Goal: Task Accomplishment & Management: Manage account settings

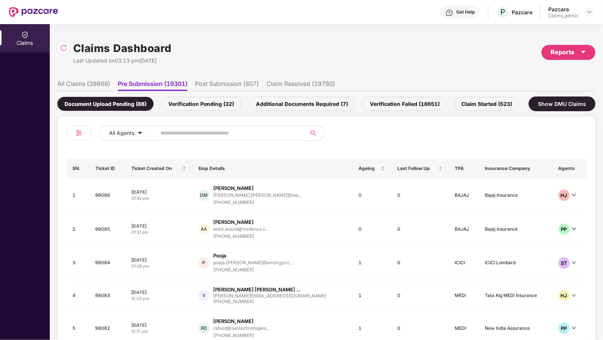
click at [233, 130] on input "text" at bounding box center [227, 132] width 135 height 11
click at [583, 9] on div "Pazcare Claims_admin" at bounding box center [571, 12] width 46 height 13
click at [587, 9] on img at bounding box center [589, 12] width 6 height 6
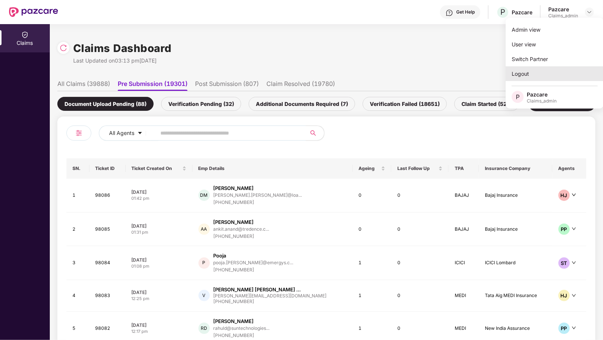
click at [535, 75] on div "Logout" at bounding box center [554, 73] width 98 height 15
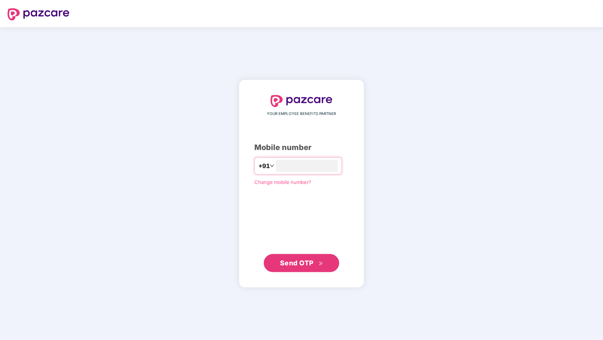
type input "**********"
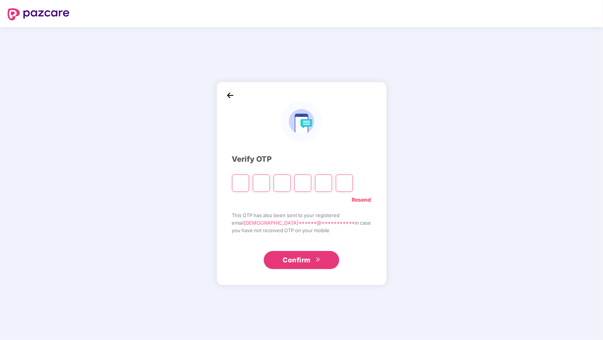
type input "*"
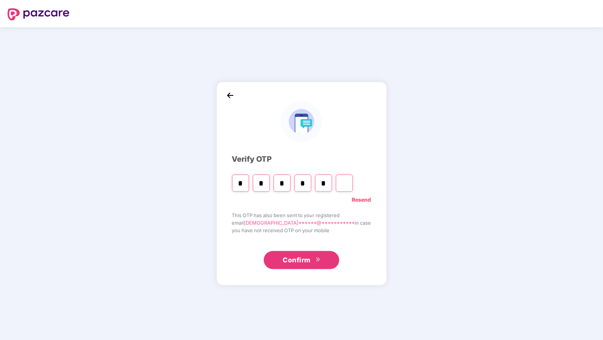
type input "*"
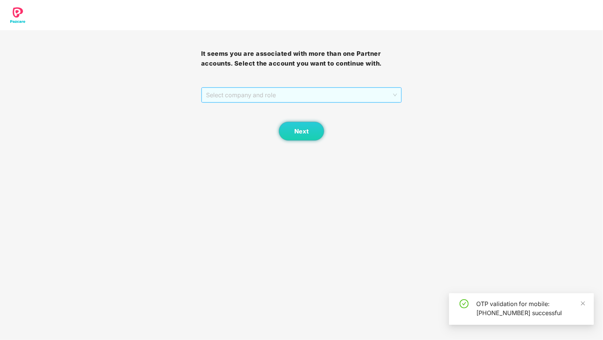
click at [237, 94] on span "Select company and role" at bounding box center [301, 95] width 191 height 14
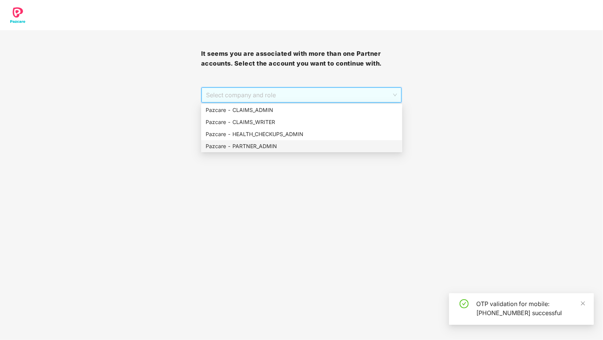
click at [240, 143] on div "Pazcare - PARTNER_ADMIN" at bounding box center [302, 146] width 192 height 8
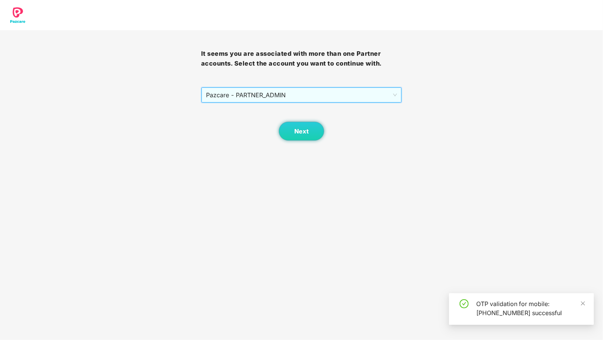
click at [252, 90] on span "Pazcare - PARTNER_ADMIN" at bounding box center [301, 95] width 191 height 14
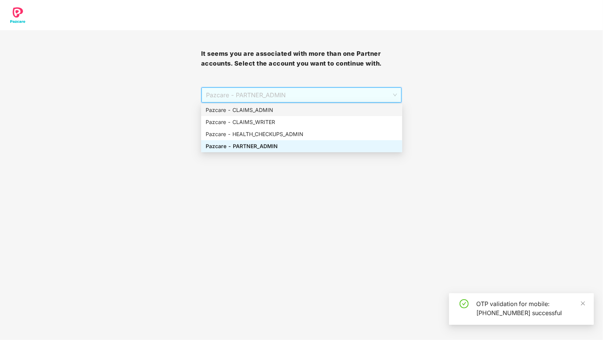
click at [252, 110] on div "Pazcare - CLAIMS_ADMIN" at bounding box center [302, 110] width 192 height 8
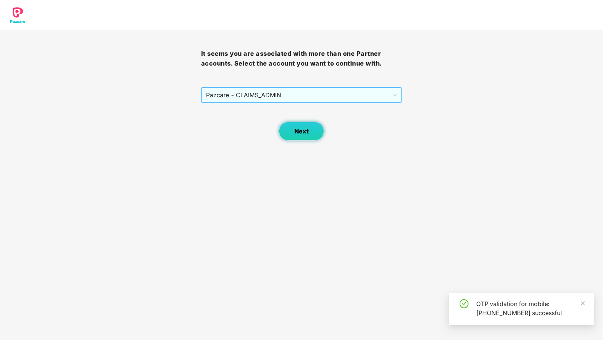
click at [297, 130] on span "Next" at bounding box center [301, 131] width 14 height 7
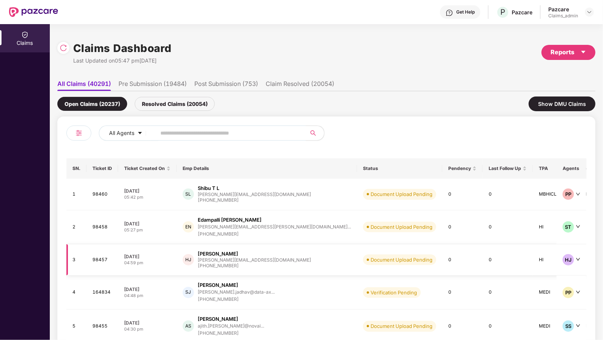
click at [238, 254] on div "[PERSON_NAME]" at bounding box center [254, 253] width 113 height 7
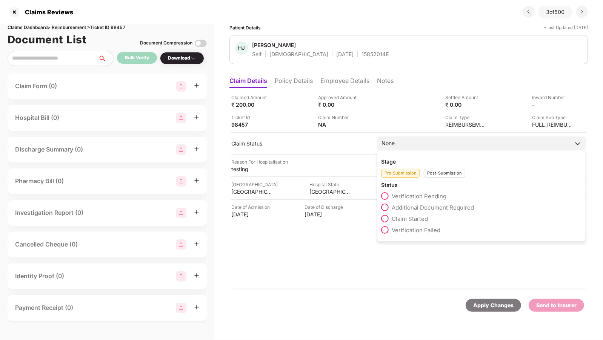
click at [401, 144] on div "None" at bounding box center [481, 144] width 209 height 14
click at [385, 195] on span at bounding box center [385, 196] width 8 height 8
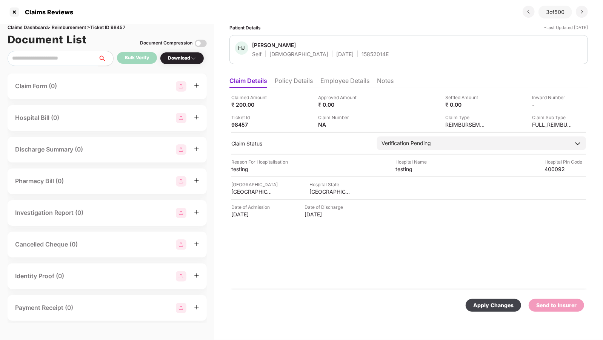
click at [480, 303] on div "Apply Changes" at bounding box center [493, 305] width 40 height 8
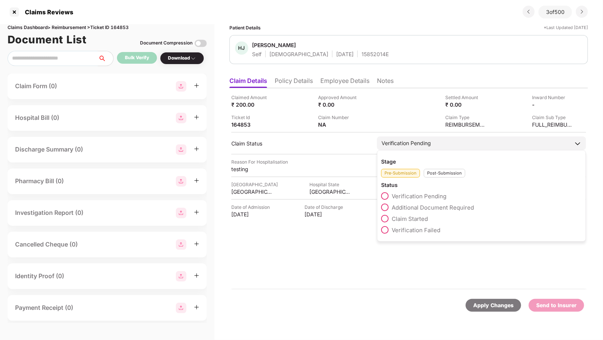
click at [427, 143] on div "Verification Pending" at bounding box center [405, 143] width 49 height 8
click at [386, 208] on span at bounding box center [385, 208] width 8 height 8
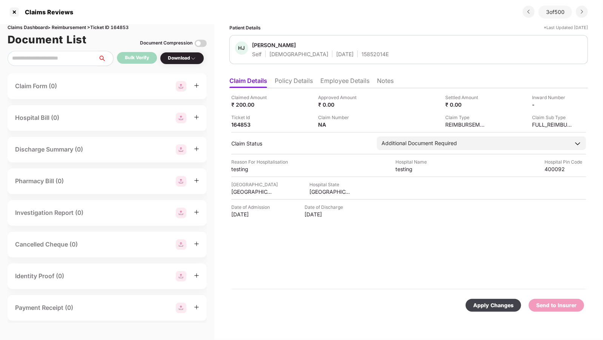
click at [489, 300] on div "Apply Changes" at bounding box center [492, 305] width 55 height 13
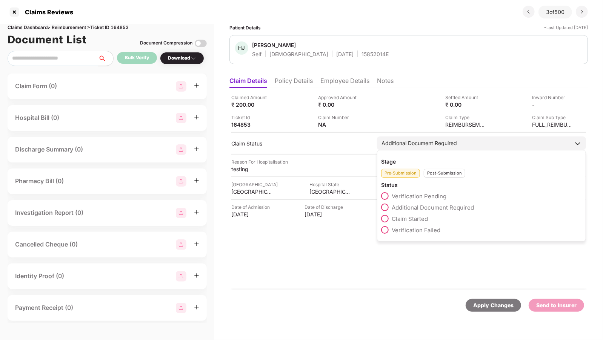
click at [386, 218] on span at bounding box center [385, 219] width 8 height 8
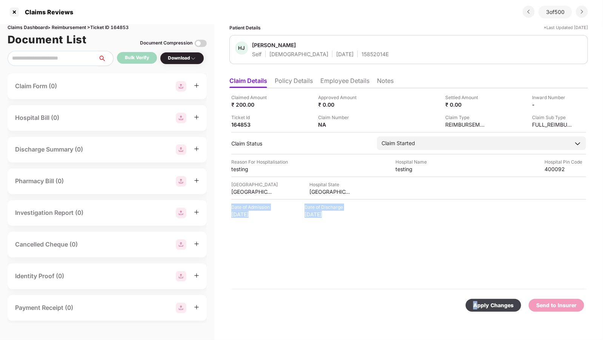
drag, startPoint x: 479, startPoint y: 303, endPoint x: 377, endPoint y: 188, distance: 153.9
click at [377, 187] on form "Claimed Amount ₹ 200.00 Approved Amount ₹ 0.00 Settled Amount ₹ 0.00 Inward Num…" at bounding box center [408, 206] width 358 height 237
click at [416, 246] on div "Claimed Amount ₹ 200.00 Approved Amount ₹ 0.00 Settled Amount ₹ 0.00 Inward Num…" at bounding box center [408, 188] width 358 height 201
click at [476, 303] on div "Apply Changes" at bounding box center [493, 305] width 40 height 8
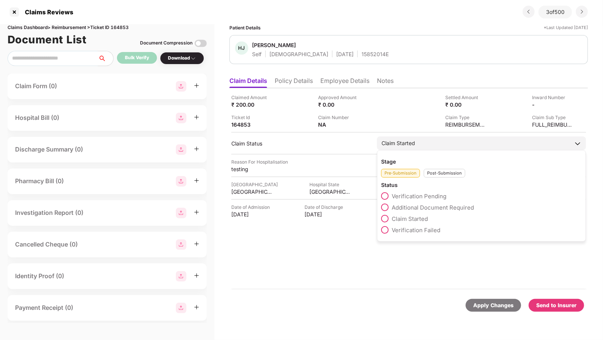
click at [404, 143] on div "Claim Started" at bounding box center [398, 143] width 34 height 8
click at [387, 227] on span at bounding box center [385, 230] width 8 height 8
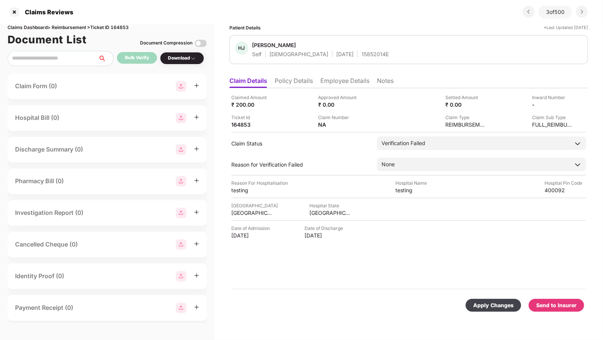
click at [477, 305] on div "Apply Changes" at bounding box center [493, 305] width 40 height 8
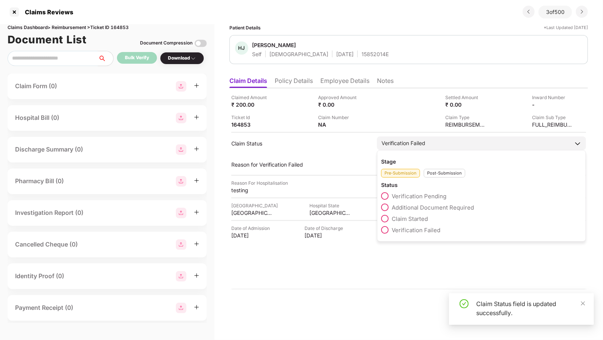
click at [443, 172] on div "Post-Submission" at bounding box center [443, 173] width 41 height 9
click at [400, 173] on div "Pre-Submission" at bounding box center [400, 173] width 39 height 9
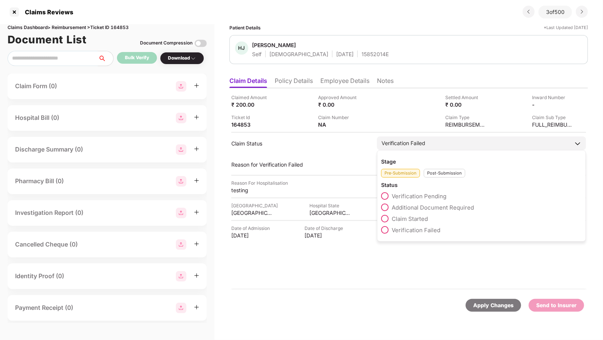
click at [426, 171] on div "Post-Submission" at bounding box center [443, 173] width 41 height 9
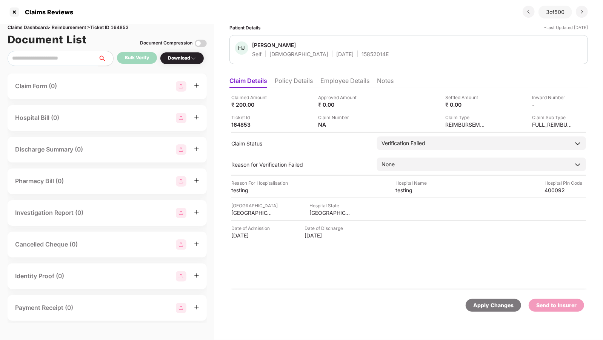
click at [343, 162] on div "Reason for Verification Failed" at bounding box center [300, 164] width 138 height 7
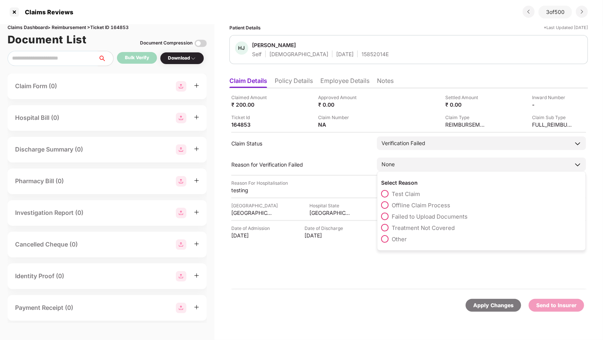
click at [392, 161] on div "None" at bounding box center [387, 164] width 13 height 8
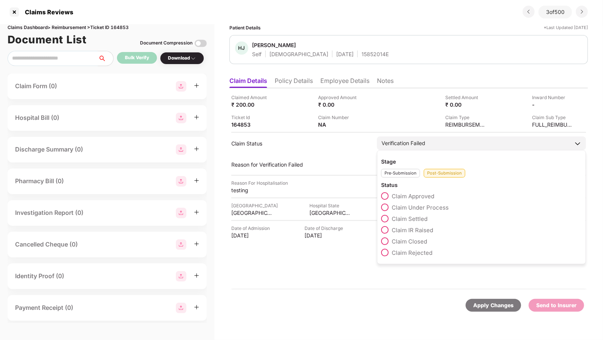
click at [386, 205] on span at bounding box center [385, 208] width 8 height 8
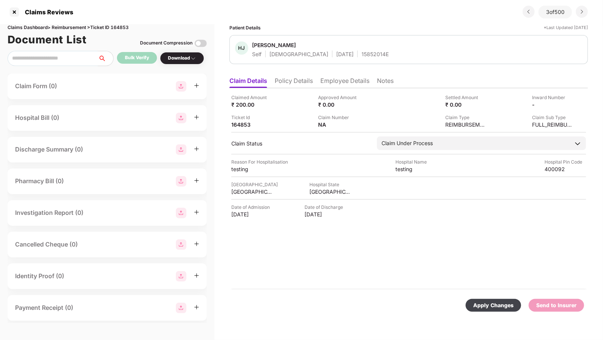
click at [481, 308] on div "Apply Changes" at bounding box center [493, 305] width 40 height 8
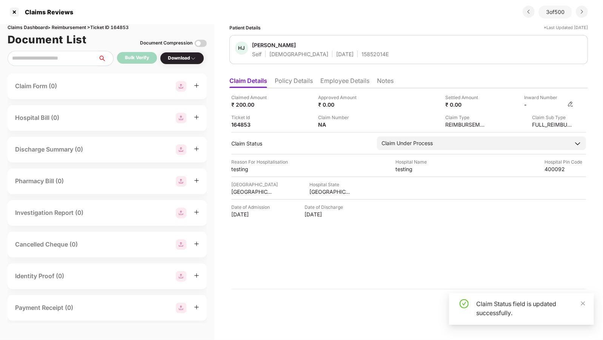
click at [540, 103] on div "-" at bounding box center [544, 104] width 41 height 7
click at [520, 102] on div "Inward Number -" at bounding box center [532, 101] width 81 height 14
click at [572, 104] on img at bounding box center [570, 104] width 6 height 6
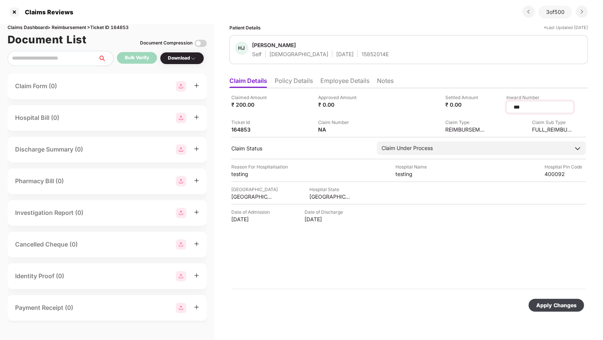
type input "***"
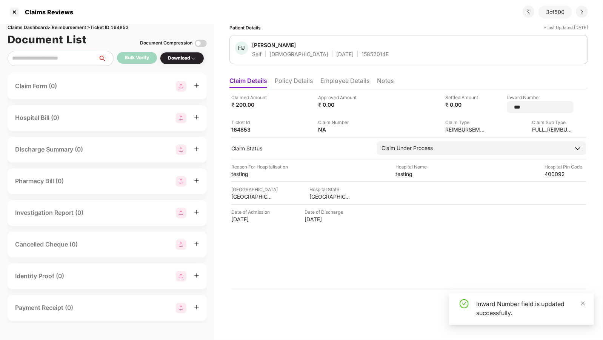
click at [429, 98] on div "Settled Amount ₹ 0.00" at bounding box center [445, 101] width 81 height 14
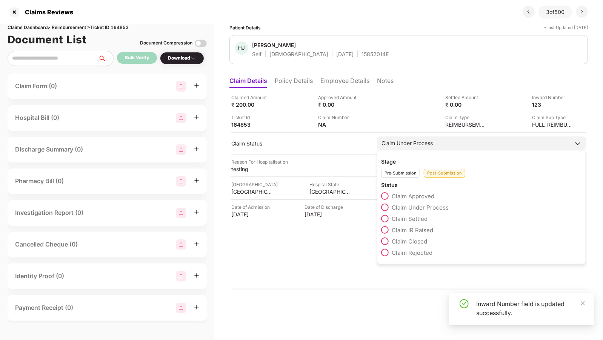
click at [393, 170] on div "Pre-Submission" at bounding box center [400, 173] width 39 height 9
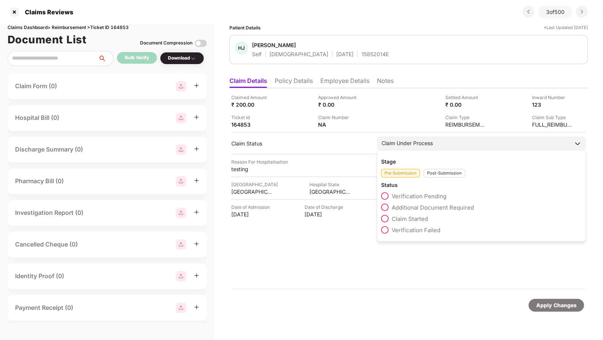
click at [384, 192] on span at bounding box center [385, 196] width 8 height 8
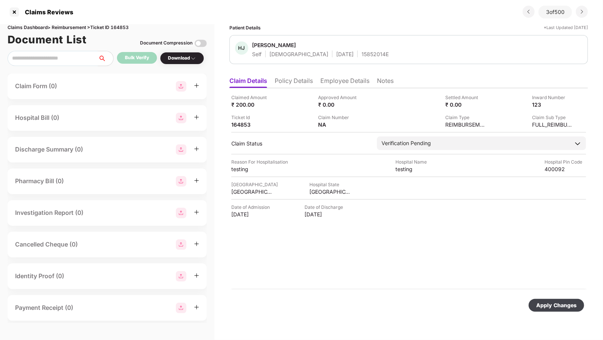
click at [546, 311] on div "Apply Changes" at bounding box center [555, 305] width 55 height 13
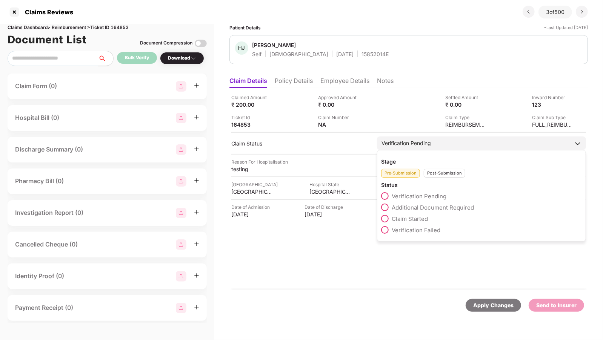
click at [433, 172] on div "Post-Submission" at bounding box center [443, 173] width 41 height 9
click at [385, 205] on span at bounding box center [385, 208] width 8 height 8
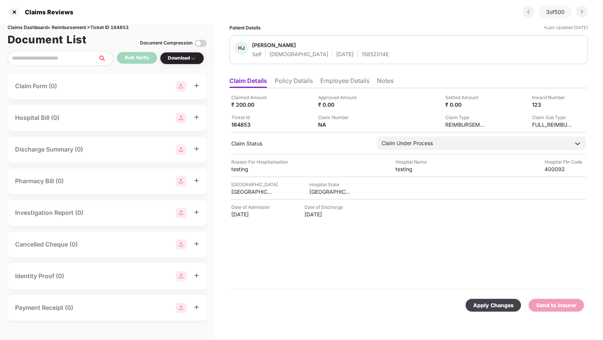
click at [478, 303] on div "Apply Changes" at bounding box center [493, 305] width 40 height 8
click at [126, 26] on div "Claims Dashboard > Reimbursement > Ticket ID 164853" at bounding box center [107, 27] width 199 height 7
copy div "164853"
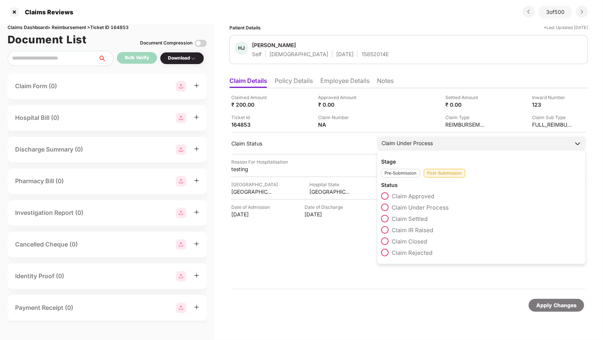
click at [439, 146] on div "Claim Under Process" at bounding box center [481, 144] width 209 height 14
click at [383, 227] on span at bounding box center [385, 230] width 8 height 8
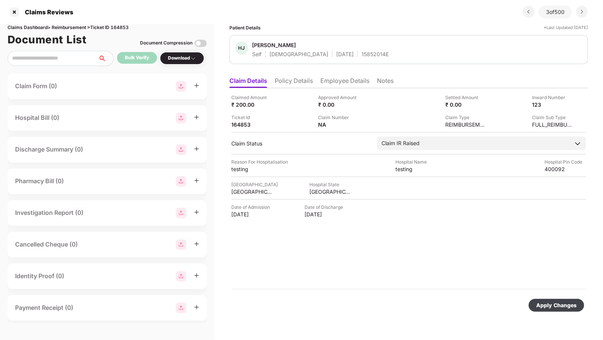
click at [569, 307] on div "Apply Changes" at bounding box center [556, 305] width 40 height 8
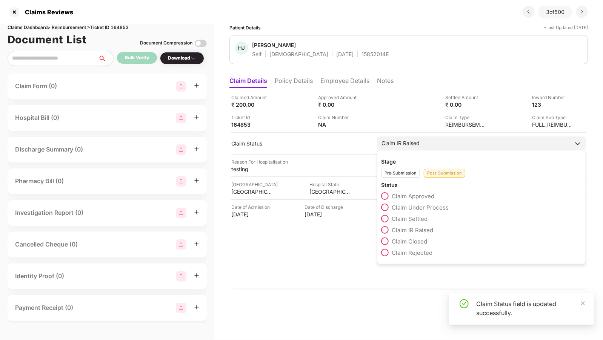
click at [440, 144] on div "Claim IR Raised" at bounding box center [481, 144] width 209 height 14
click at [385, 196] on span at bounding box center [385, 196] width 8 height 8
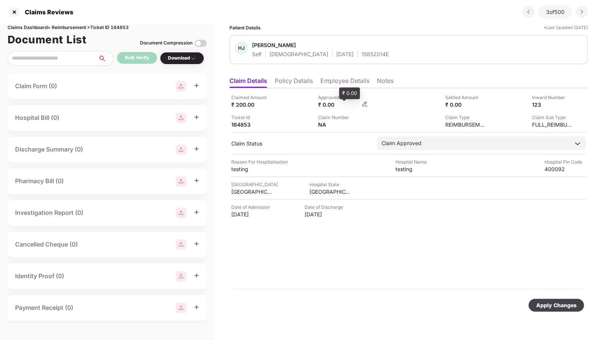
click at [328, 104] on div "₹ 0.00" at bounding box center [338, 104] width 41 height 7
click at [551, 305] on div "Apply Changes" at bounding box center [556, 305] width 40 height 8
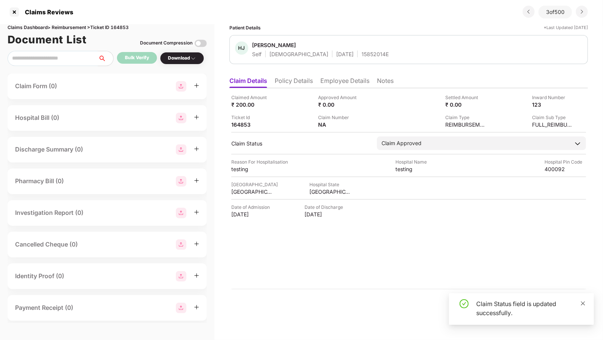
click at [582, 301] on icon "close" at bounding box center [582, 303] width 5 height 5
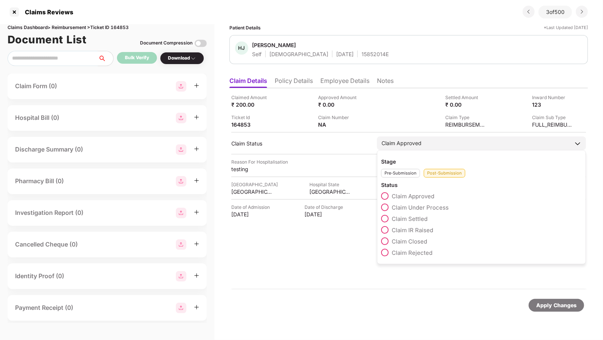
click at [382, 250] on span at bounding box center [385, 253] width 8 height 8
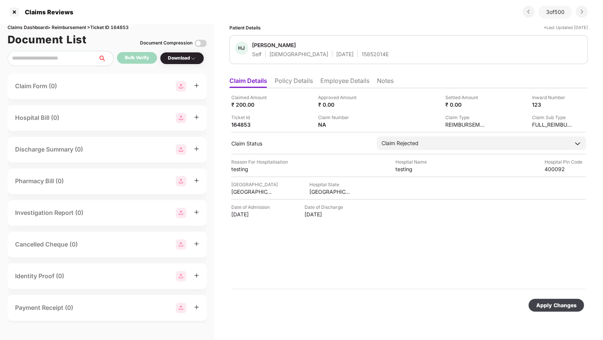
click at [543, 305] on div "Apply Changes" at bounding box center [556, 305] width 40 height 8
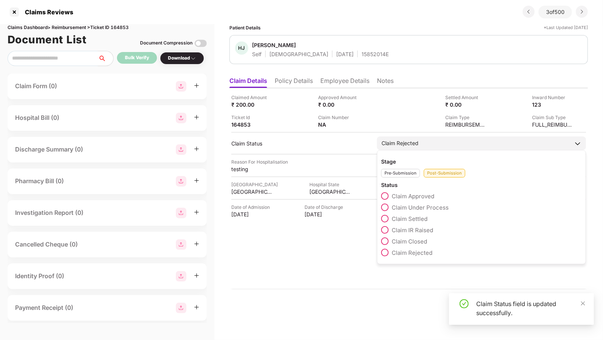
click at [383, 197] on span at bounding box center [385, 196] width 8 height 8
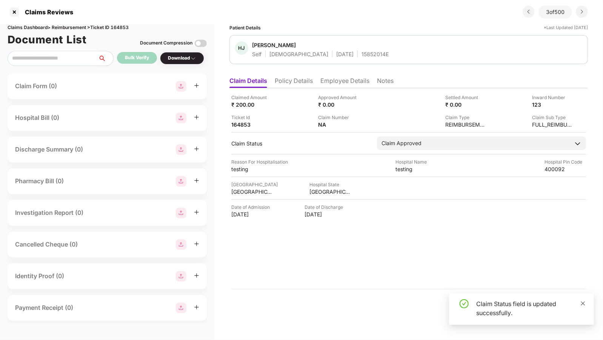
click at [581, 300] on span at bounding box center [582, 303] width 5 height 6
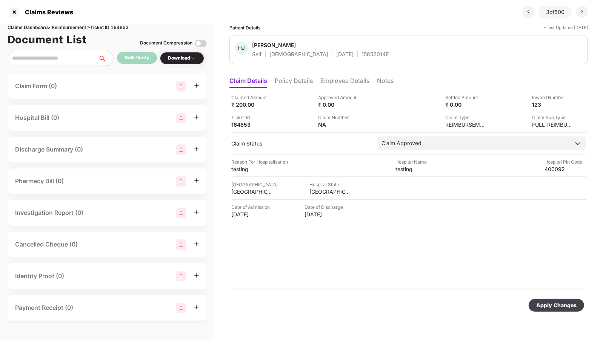
click at [550, 304] on div "Apply Changes" at bounding box center [556, 305] width 40 height 8
click at [334, 103] on div "₹ 0.00" at bounding box center [338, 104] width 41 height 7
click at [362, 101] on img at bounding box center [365, 104] width 6 height 6
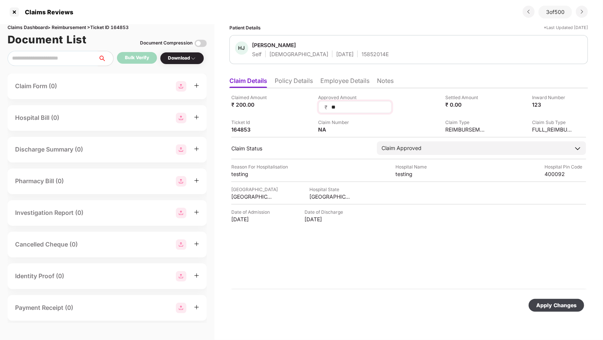
type input "***"
click at [357, 130] on div "Claimed Amount ₹ 200.00 Approved Amount ₹ *** Settled Amount ₹ 0.00 Inward Numb…" at bounding box center [408, 188] width 358 height 201
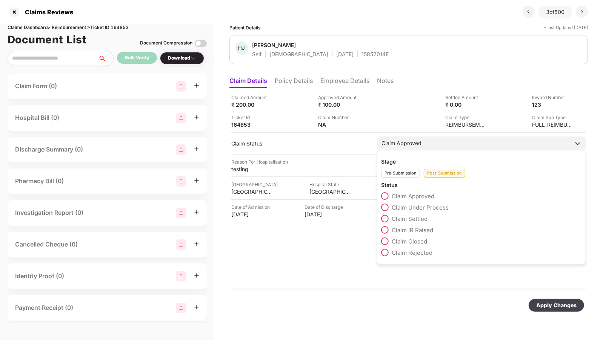
click at [383, 204] on span at bounding box center [385, 208] width 8 height 8
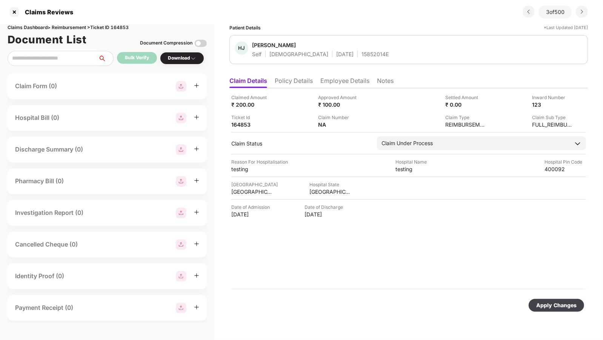
click at [541, 306] on div "Apply Changes" at bounding box center [556, 305] width 40 height 8
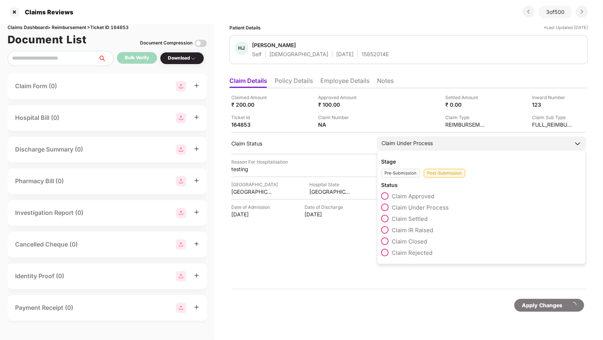
click at [448, 141] on div "Claim Under Process" at bounding box center [481, 144] width 209 height 14
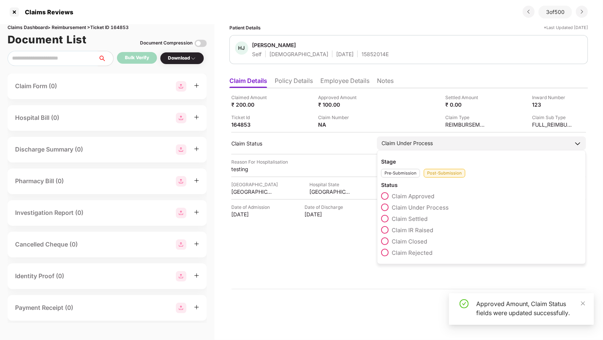
click at [387, 190] on div "Status Claim Approved Claim Under Process Claim Settled Claim IR Raised Claim C…" at bounding box center [481, 220] width 201 height 79
click at [384, 196] on span at bounding box center [385, 196] width 8 height 8
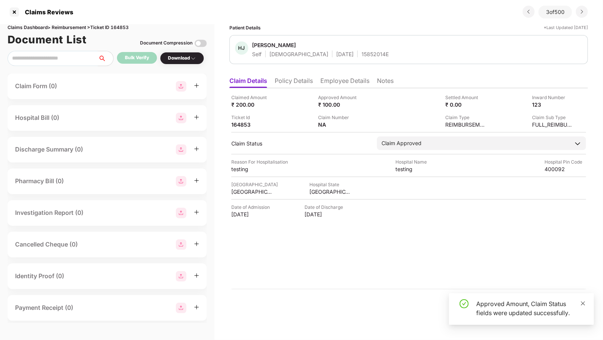
click at [584, 304] on icon "close" at bounding box center [583, 303] width 4 height 4
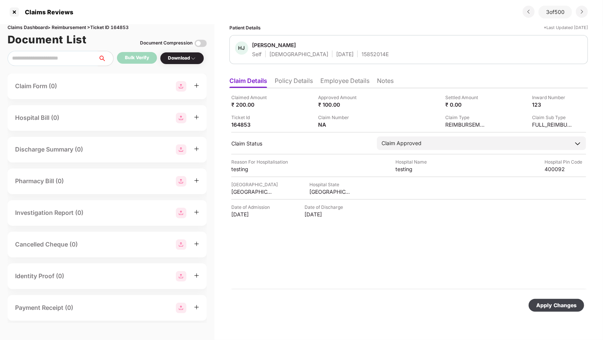
click at [567, 308] on div "Apply Changes" at bounding box center [556, 305] width 40 height 8
click at [549, 103] on div "123" at bounding box center [544, 104] width 41 height 7
click at [571, 104] on img at bounding box center [570, 104] width 6 height 6
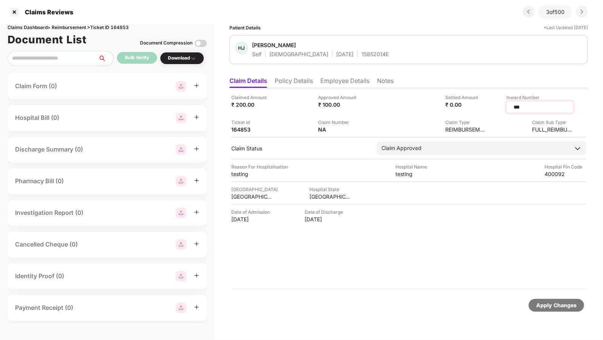
click at [538, 106] on input "***" at bounding box center [539, 107] width 54 height 8
type input "****"
click at [545, 305] on div "Apply Changes" at bounding box center [556, 305] width 40 height 8
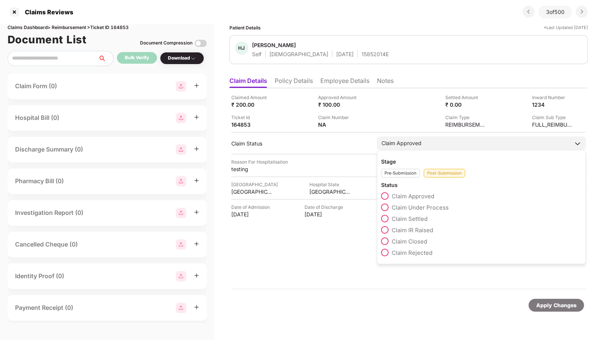
click at [385, 220] on span at bounding box center [385, 219] width 8 height 8
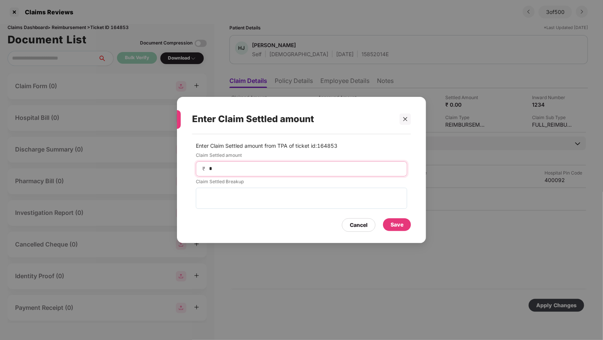
click at [256, 171] on input "*" at bounding box center [304, 169] width 192 height 8
type input "*"
type input "***"
click at [399, 225] on div "Save" at bounding box center [396, 225] width 13 height 8
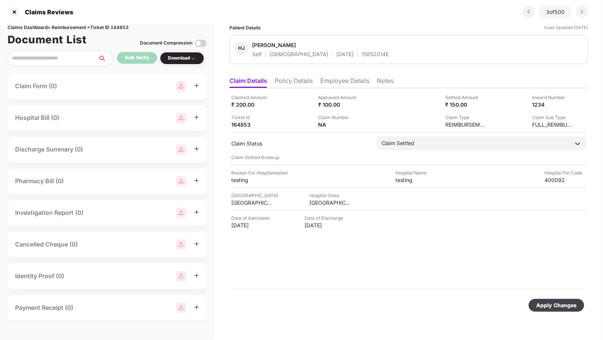
click at [544, 302] on div "Apply Changes" at bounding box center [556, 305] width 40 height 8
click at [540, 105] on div "1234" at bounding box center [544, 104] width 41 height 7
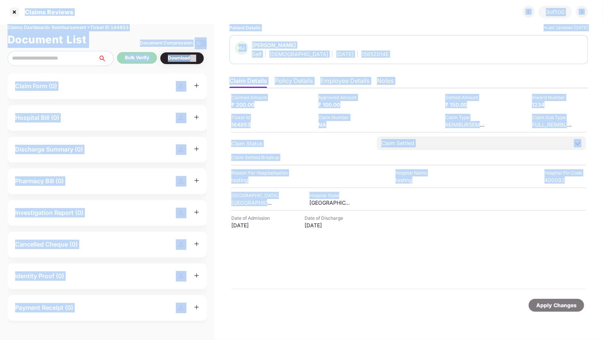
drag, startPoint x: 13, startPoint y: 11, endPoint x: 421, endPoint y: 206, distance: 452.0
click at [419, 201] on div "Claims Reviews 3 of 500 Claims Dashboard > Reimbursement > Ticket ID 164853 Doc…" at bounding box center [301, 170] width 603 height 340
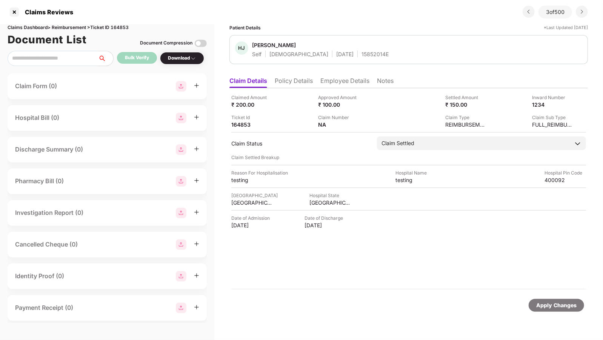
click at [411, 271] on div "Claimed Amount ₹ 200.00 Approved Amount ₹ 100.00 Settled Amount ₹ 150.00 Inward…" at bounding box center [408, 188] width 358 height 201
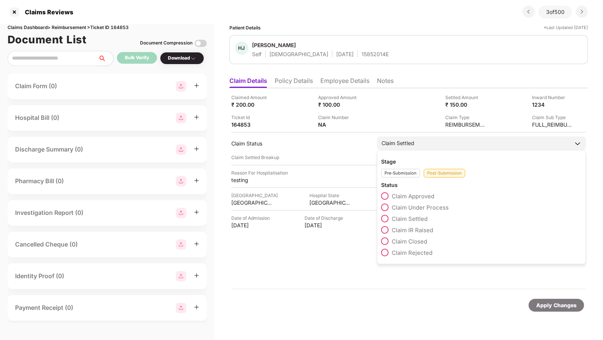
click at [391, 174] on div "Pre-Submission" at bounding box center [400, 173] width 39 height 9
